Goal: Navigation & Orientation: Find specific page/section

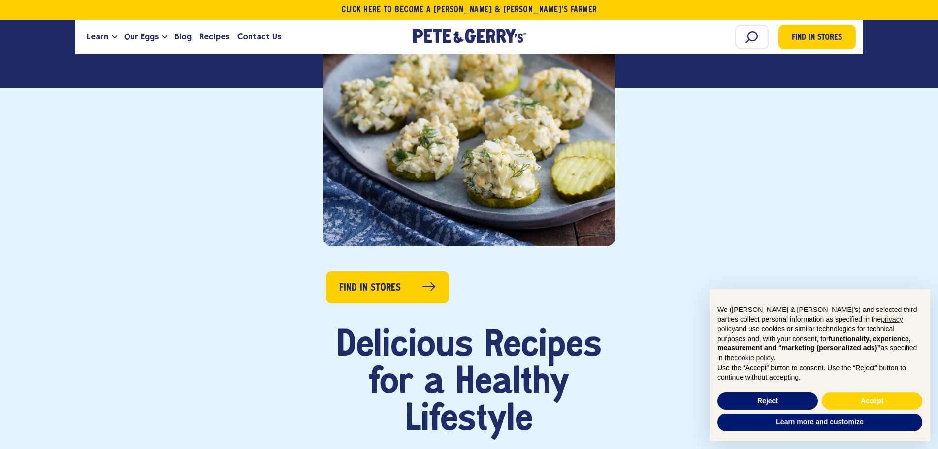
scroll to position [328, 0]
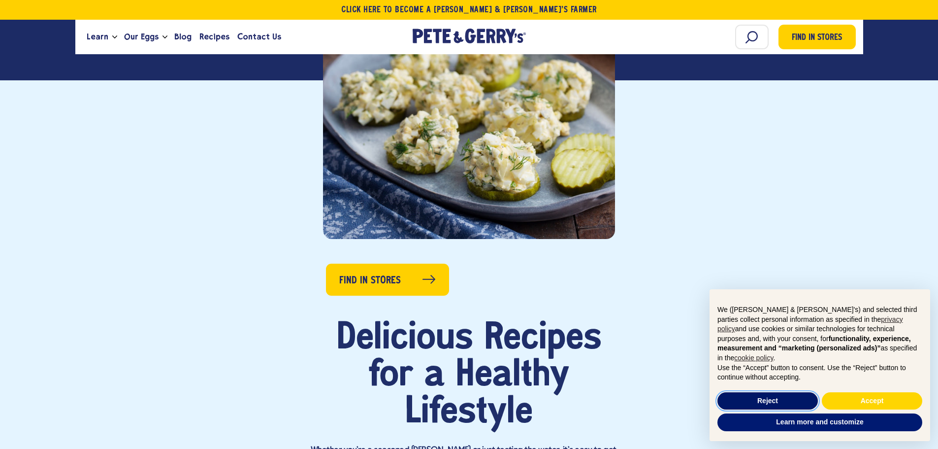
click at [768, 399] on button "Reject" at bounding box center [767, 401] width 100 height 18
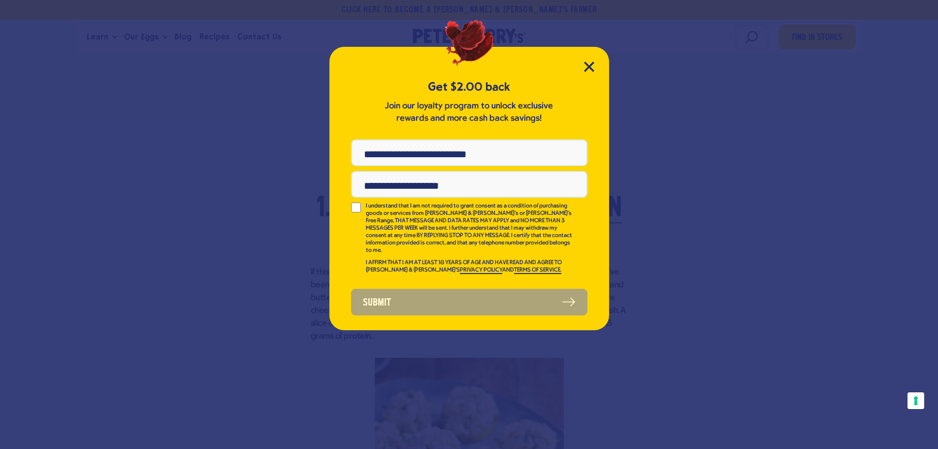
scroll to position [0, 0]
click at [587, 63] on icon "Close Modal" at bounding box center [589, 67] width 10 height 10
click at [587, 65] on icon "Close Modal" at bounding box center [588, 66] width 9 height 9
click at [590, 65] on icon "Close Modal" at bounding box center [588, 66] width 9 height 9
click at [592, 65] on icon "Close Modal" at bounding box center [588, 66] width 9 height 9
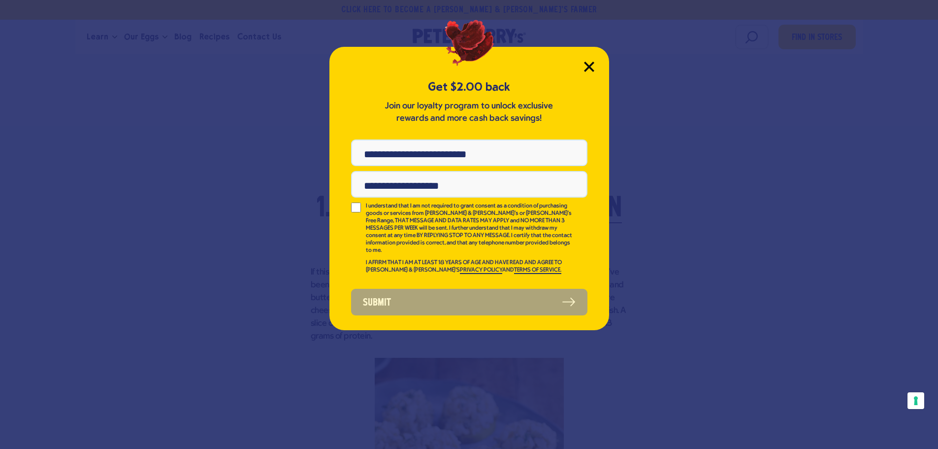
click at [592, 65] on icon "Close Modal" at bounding box center [588, 66] width 9 height 9
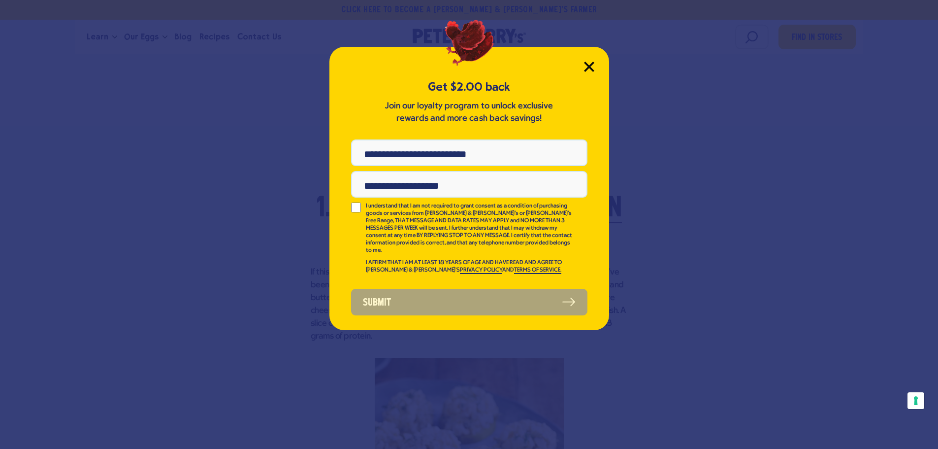
click at [592, 65] on icon "Close Modal" at bounding box center [588, 66] width 9 height 9
click at [591, 65] on icon "Close Modal" at bounding box center [588, 66] width 9 height 9
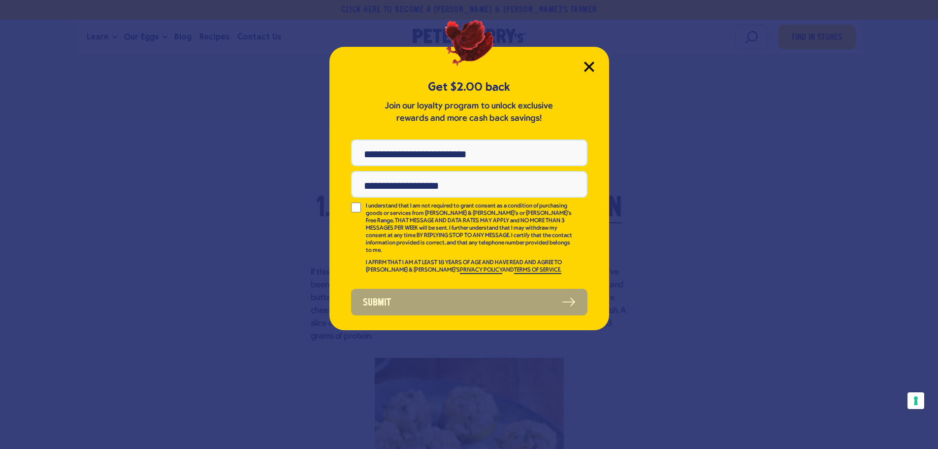
click at [590, 65] on icon "Close Modal" at bounding box center [588, 66] width 9 height 9
